Goal: Task Accomplishment & Management: Use online tool/utility

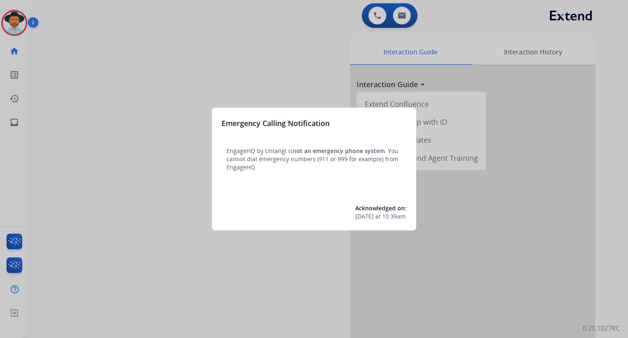
click at [616, 164] on div at bounding box center [314, 169] width 628 height 338
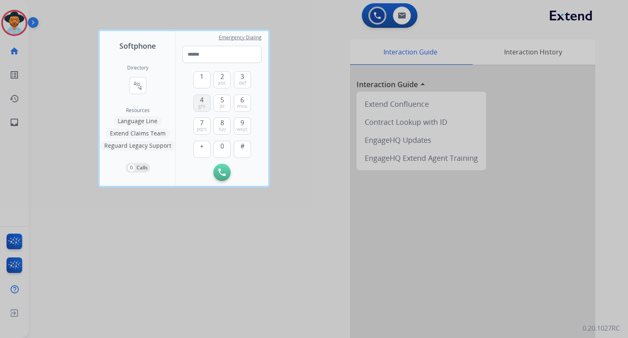
click at [205, 103] on span "ghi" at bounding box center [201, 106] width 7 height 7
click at [202, 80] on span "1" at bounding box center [202, 77] width 4 height 10
click at [222, 108] on span "jkl" at bounding box center [222, 106] width 5 height 7
click at [239, 74] on button "3 def" at bounding box center [242, 79] width 17 height 17
click at [202, 126] on span "pqrs" at bounding box center [202, 129] width 10 height 7
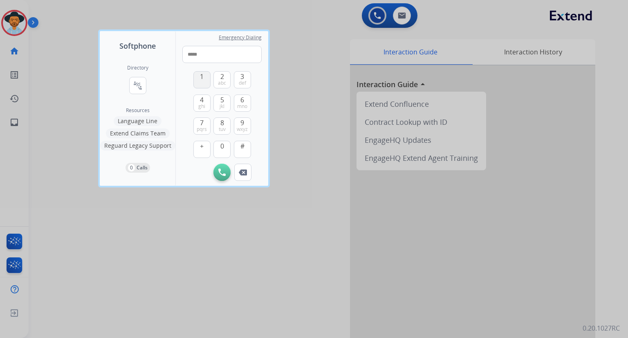
click at [202, 79] on span "1" at bounding box center [202, 77] width 4 height 10
click at [242, 120] on span "9" at bounding box center [242, 123] width 4 height 10
click at [221, 75] on span "2" at bounding box center [222, 77] width 4 height 10
click at [202, 124] on span "7" at bounding box center [202, 123] width 4 height 10
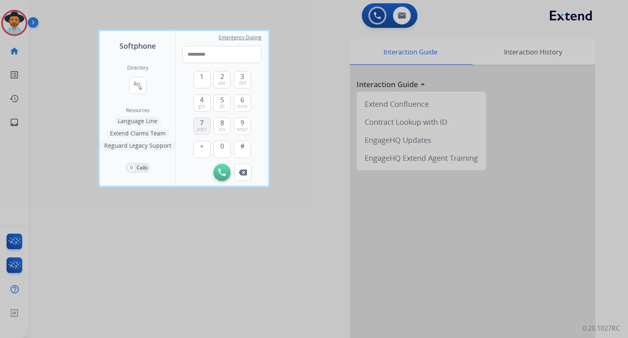
type input "**********"
click at [224, 172] on img at bounding box center [221, 171] width 7 height 7
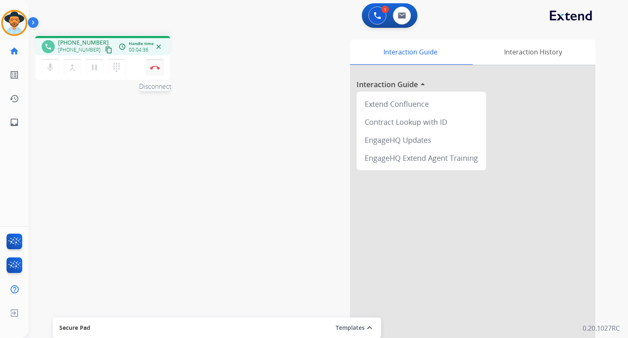
click at [152, 73] on button "Disconnect" at bounding box center [154, 67] width 17 height 17
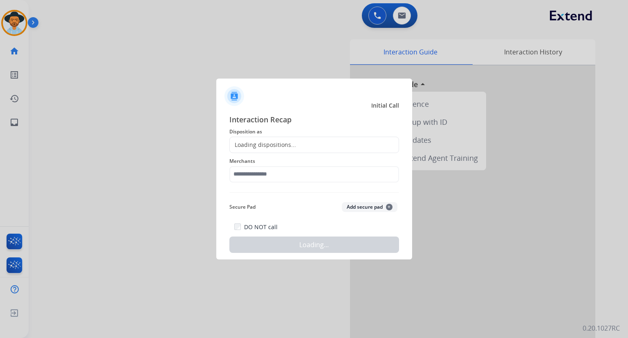
click at [257, 148] on div "Loading dispositions..." at bounding box center [263, 145] width 66 height 8
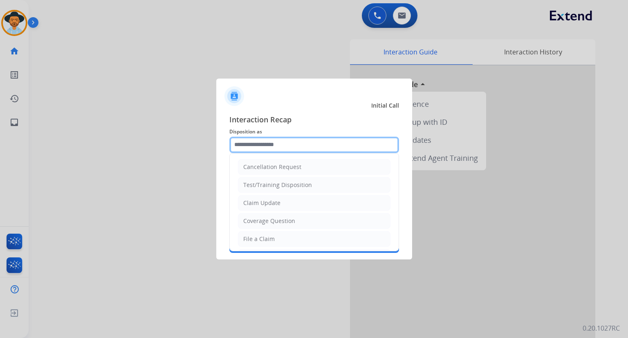
click at [259, 143] on input "text" at bounding box center [314, 145] width 170 height 16
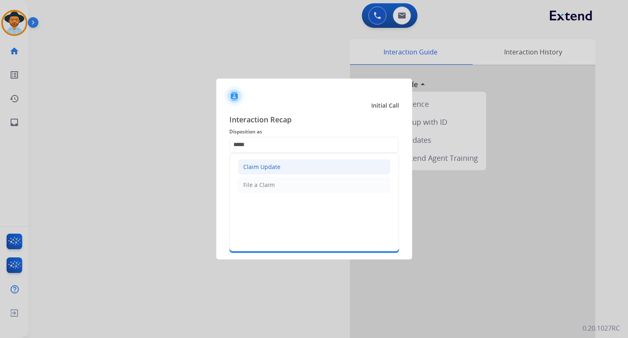
click at [260, 169] on div "Claim Update" at bounding box center [261, 167] width 37 height 8
type input "**********"
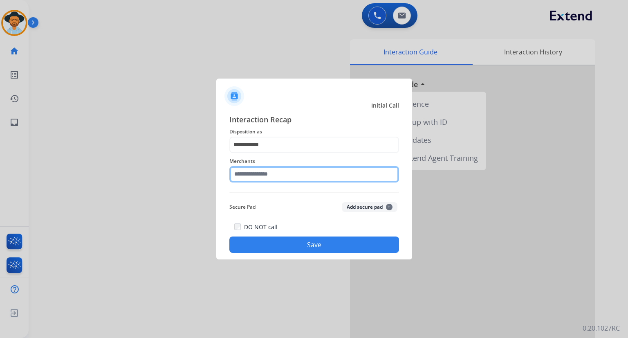
click at [260, 179] on input "text" at bounding box center [314, 174] width 170 height 16
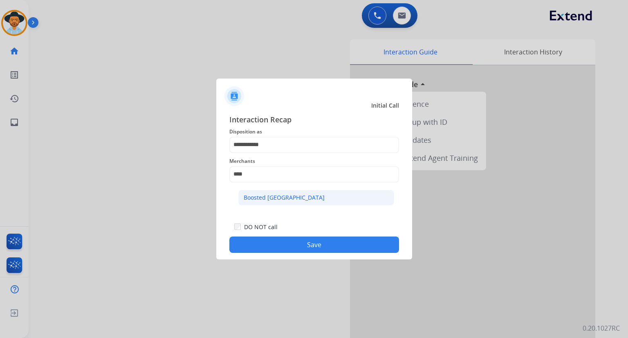
click at [264, 197] on div "Boosted [GEOGRAPHIC_DATA]" at bounding box center [284, 197] width 81 height 8
type input "**********"
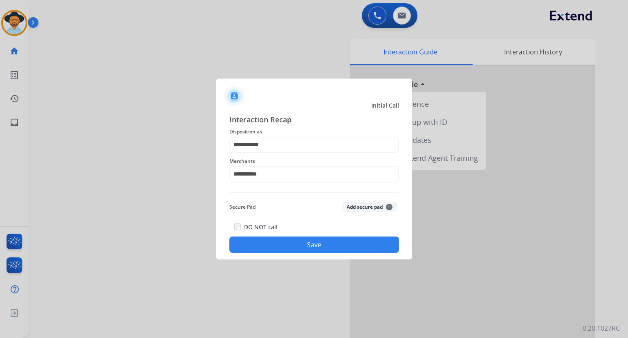
click at [272, 242] on button "Save" at bounding box center [314, 244] width 170 height 16
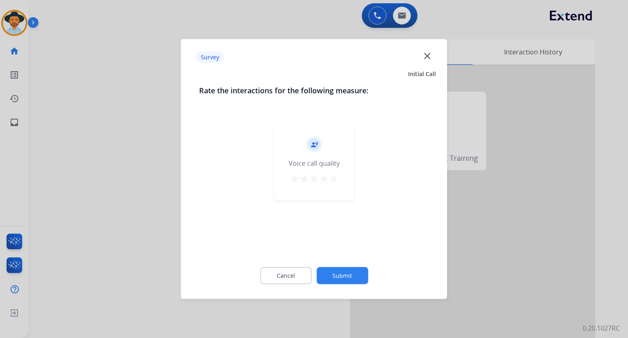
click at [335, 180] on mat-icon "star" at bounding box center [334, 179] width 10 height 10
click at [346, 277] on button "Submit" at bounding box center [342, 275] width 52 height 17
